Goal: Information Seeking & Learning: Check status

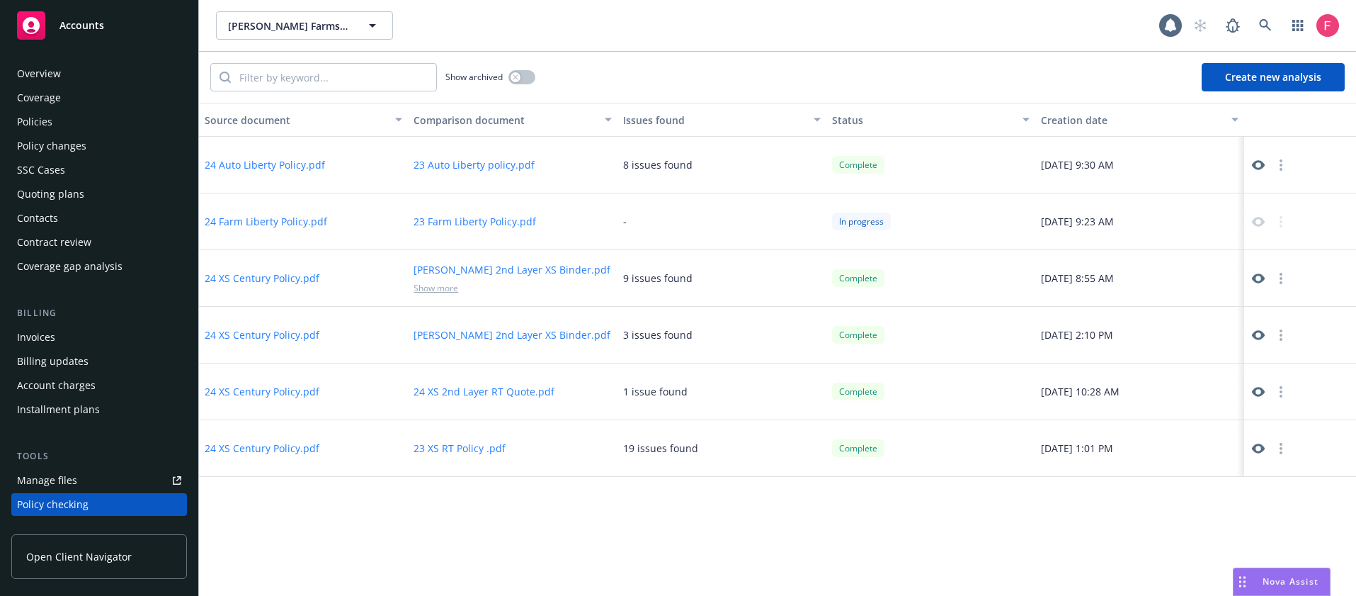
scroll to position [184, 0]
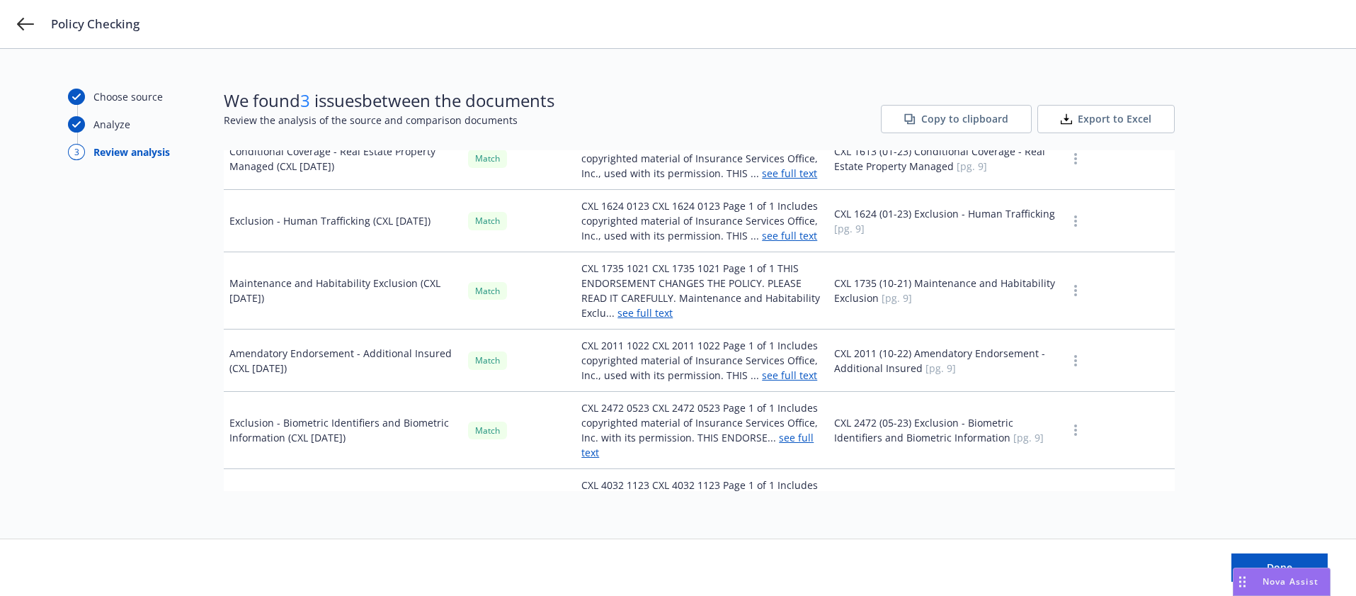
scroll to position [4038, 0]
